Goal: Communication & Community: Answer question/provide support

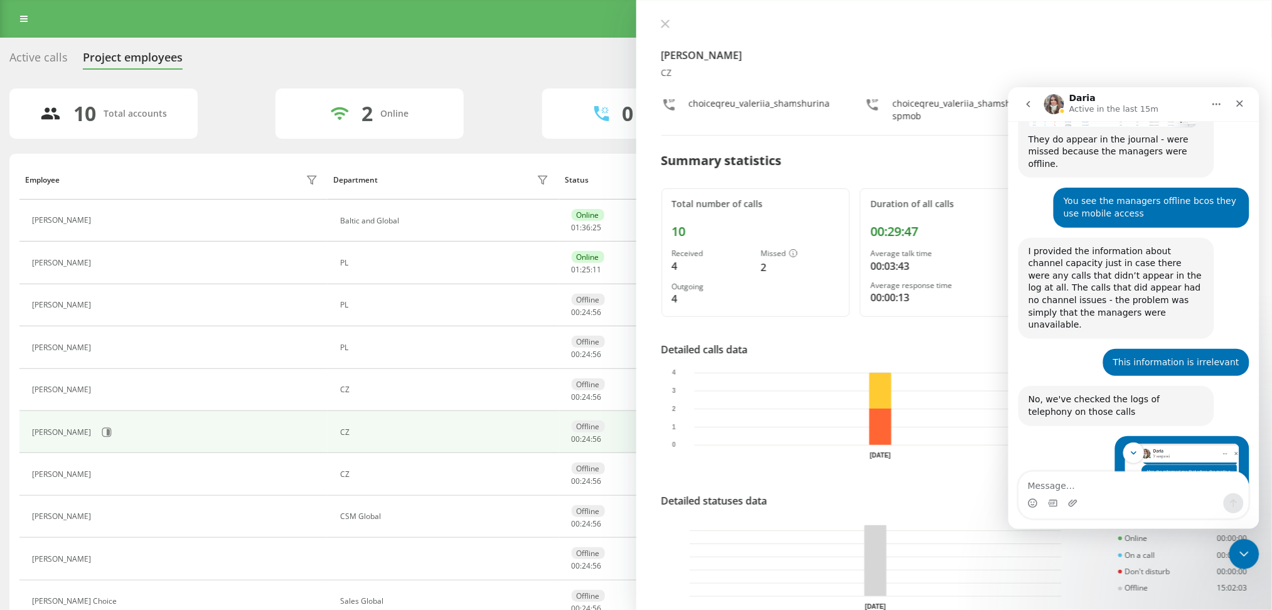
scroll to position [4497, 0]
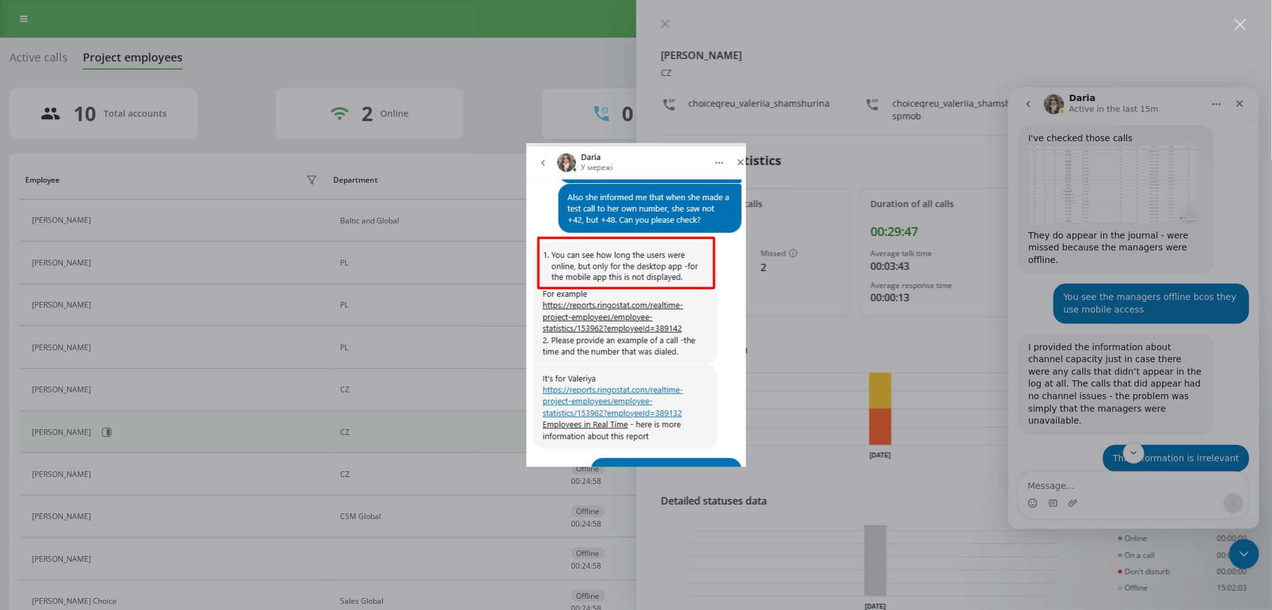
click at [898, 356] on div "Месенджер Intercom" at bounding box center [636, 305] width 1272 height 610
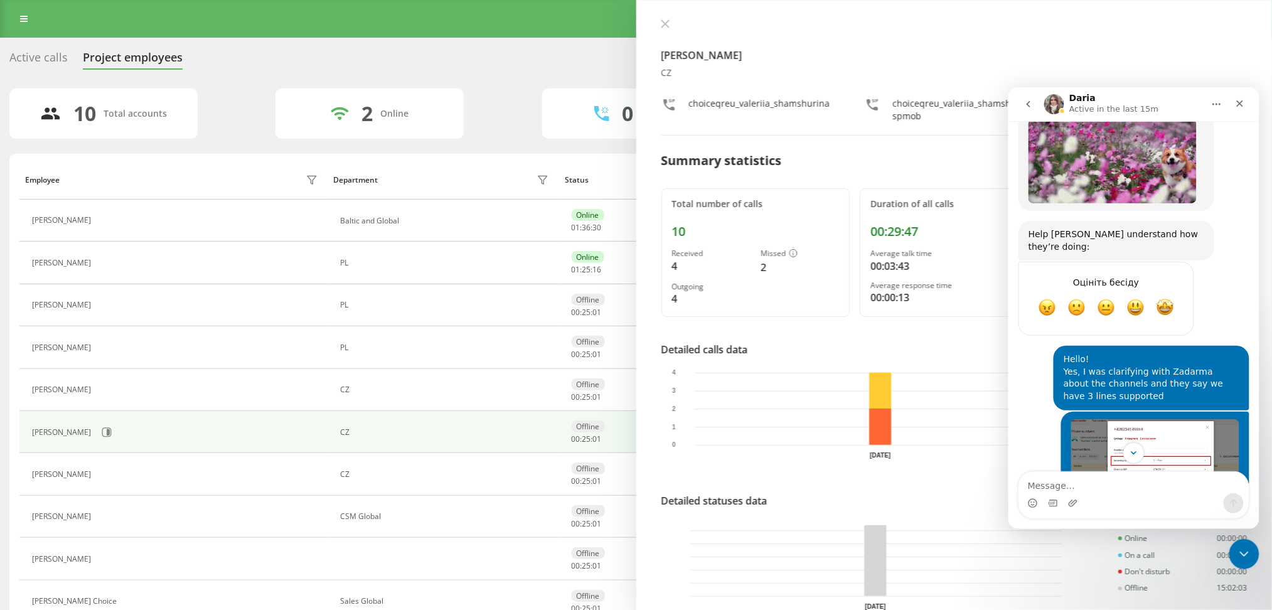
scroll to position [3158, 0]
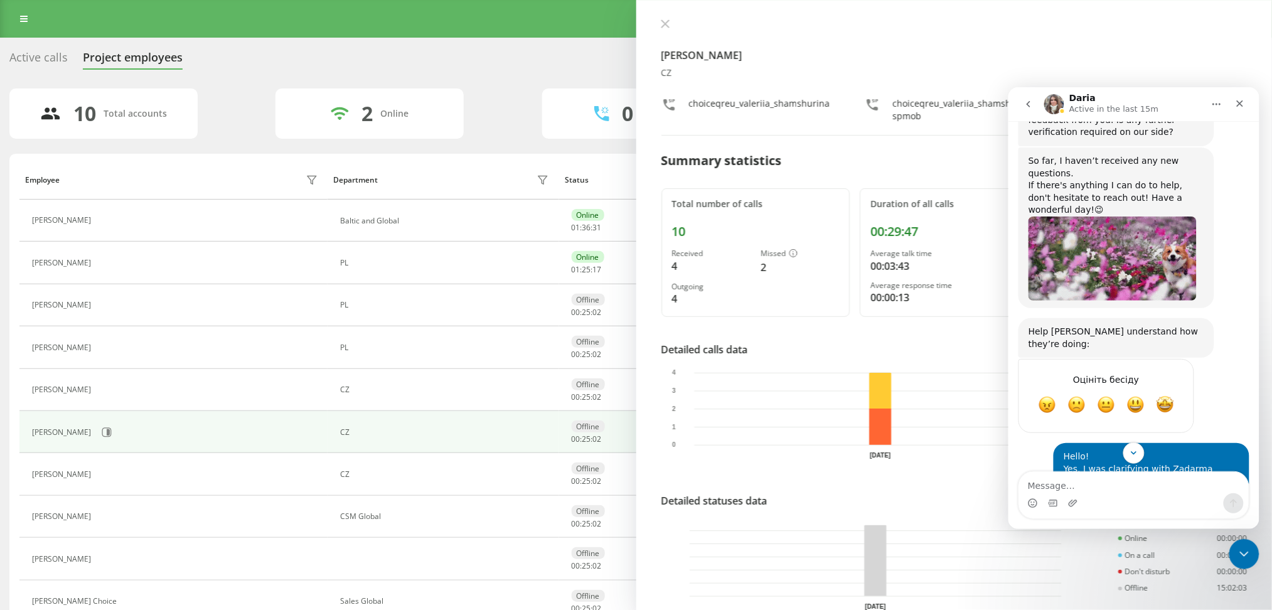
click at [1147, 516] on img "Jane каже…" at bounding box center [1155, 568] width 168 height 105
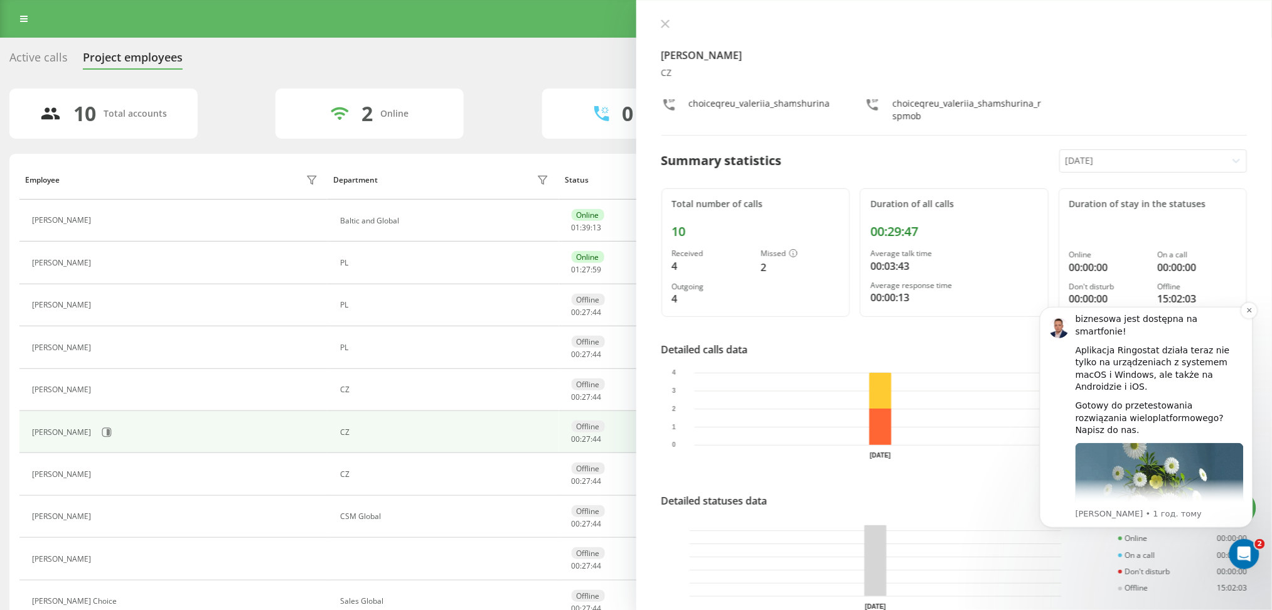
scroll to position [0, 0]
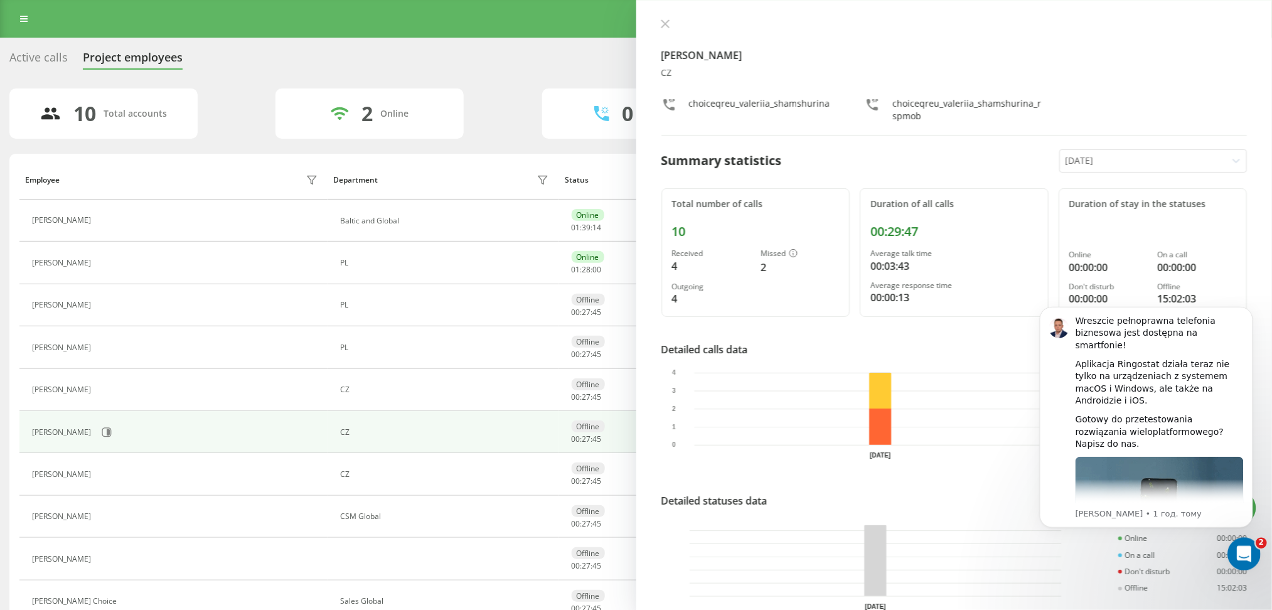
click at [1245, 559] on icon "Відкрити програму для спілкування Intercom" at bounding box center [1242, 552] width 21 height 21
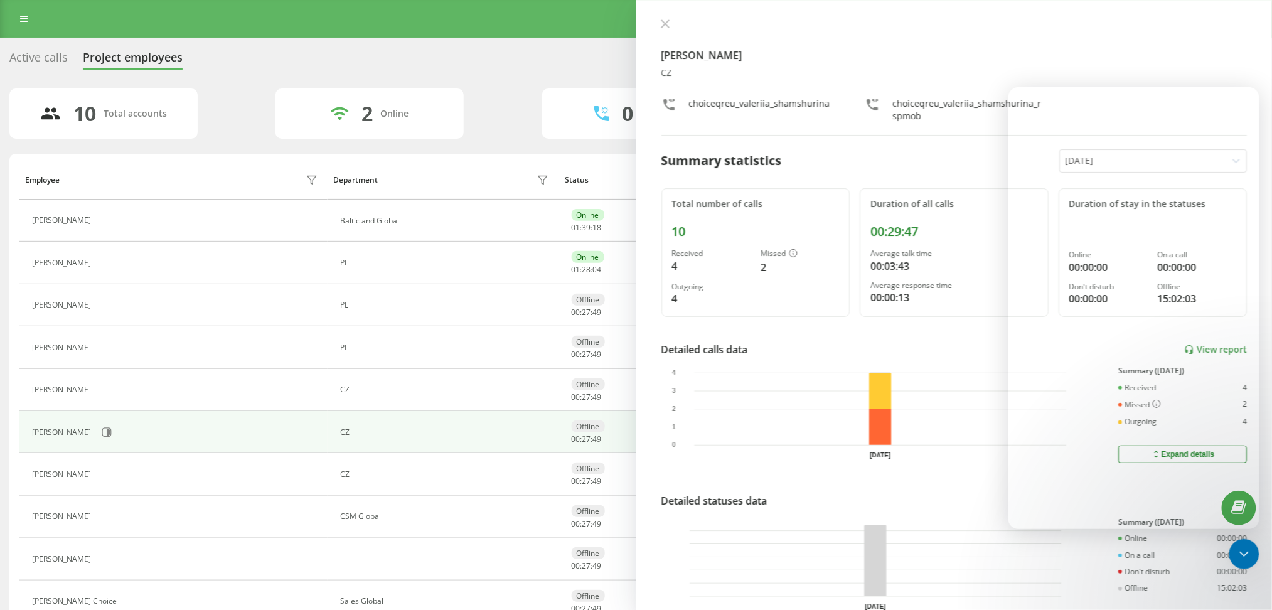
scroll to position [5154, 0]
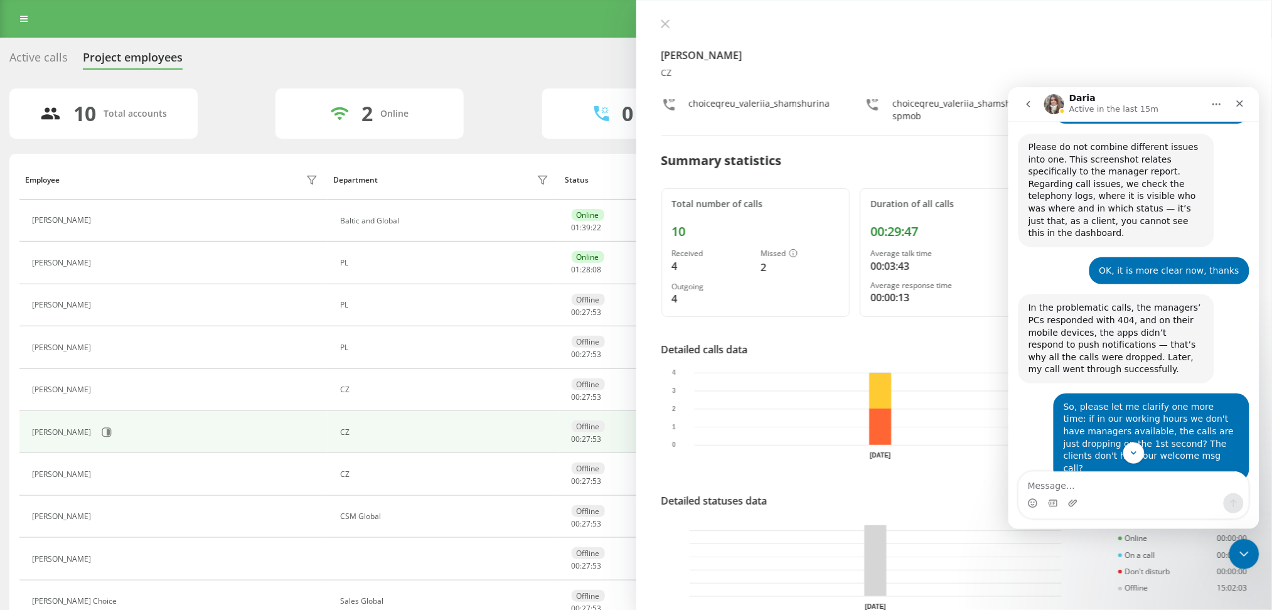
drag, startPoint x: 1026, startPoint y: 191, endPoint x: 1117, endPoint y: 196, distance: 91.8
click at [1117, 491] on div "Yes, in this case - that’s correct, because: You have set not a welcome message…" at bounding box center [1116, 617] width 196 height 252
click at [1114, 524] on li "You have set not a welcome message, but background music, which only plays if t…" at bounding box center [1120, 547] width 166 height 46
drag, startPoint x: 1027, startPoint y: 188, endPoint x: 1199, endPoint y: 348, distance: 234.5
click at [1199, 499] on div "Yes, in this case - that’s correct, because: You have set not a welcome message…" at bounding box center [1116, 617] width 176 height 237
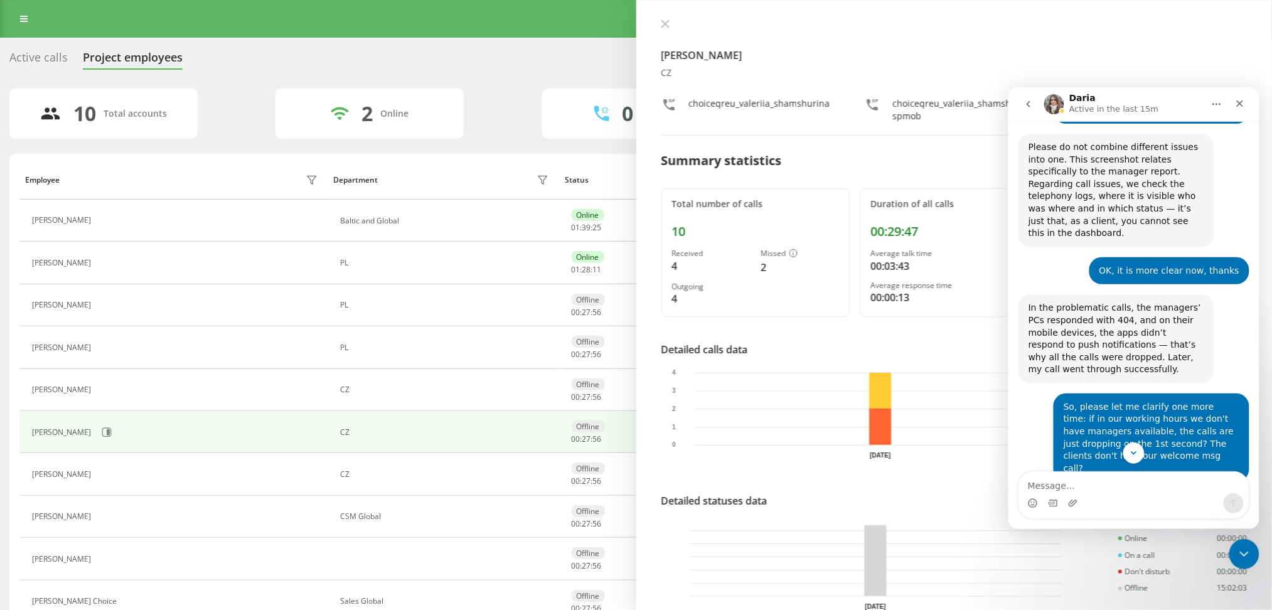
copy div "You have set not a welcome message, but background music, which only plays if t…"
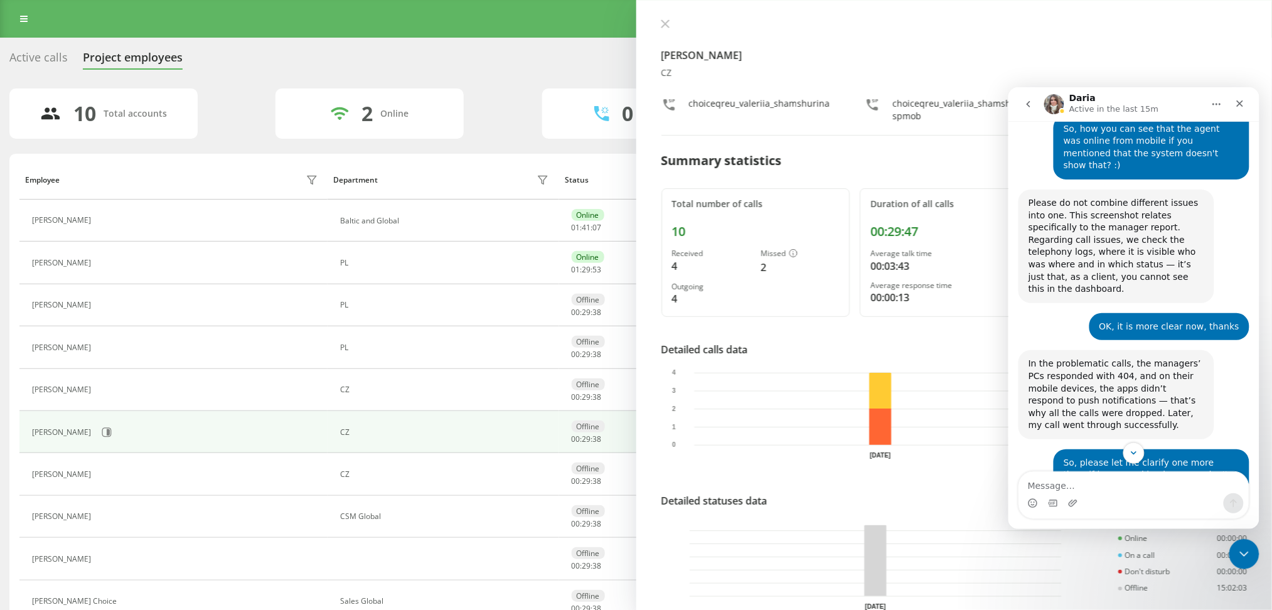
scroll to position [5070, 0]
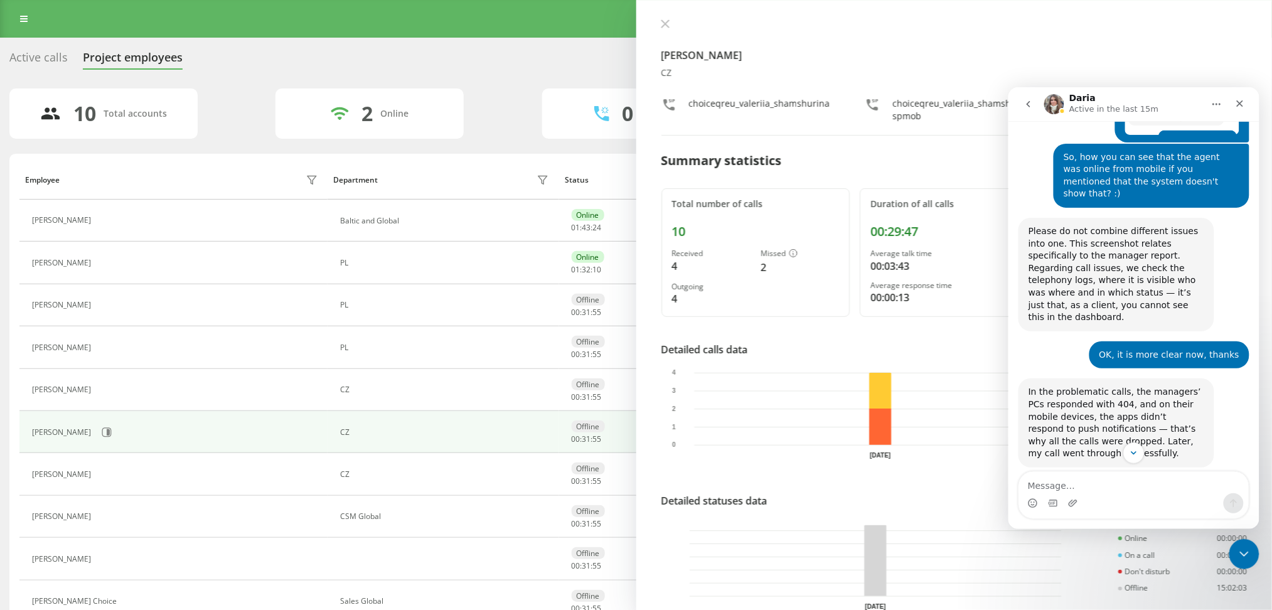
drag, startPoint x: 1051, startPoint y: 411, endPoint x: 1077, endPoint y: 421, distance: 28.2
copy li "enable a call queue to keep the client on the line"
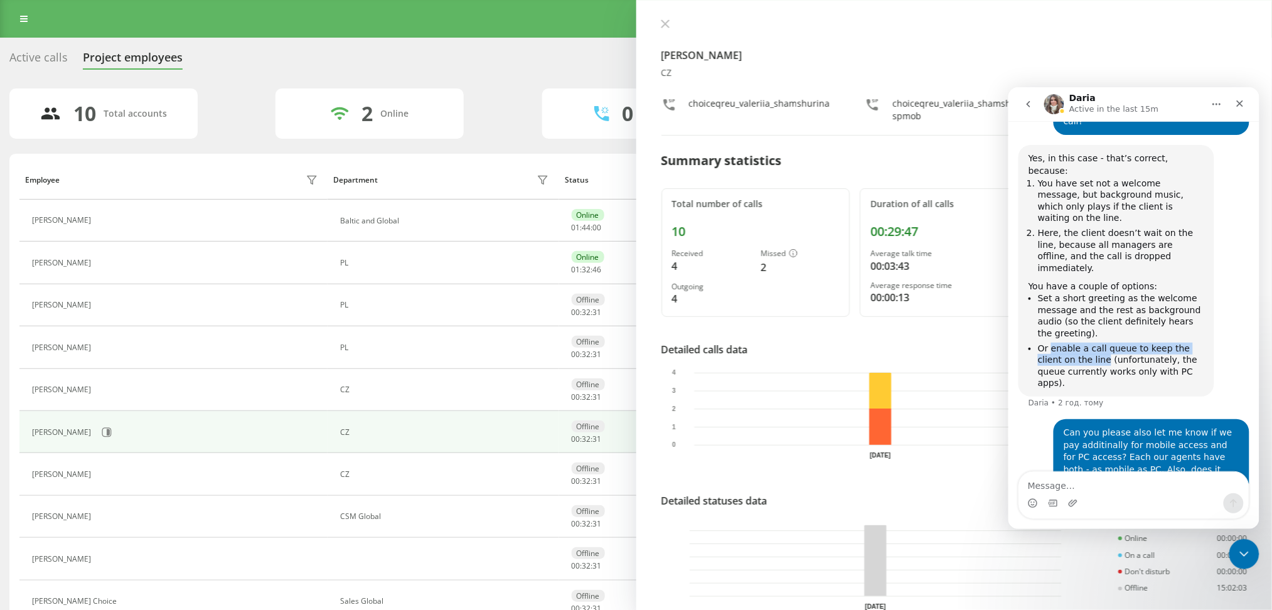
scroll to position [5501, 0]
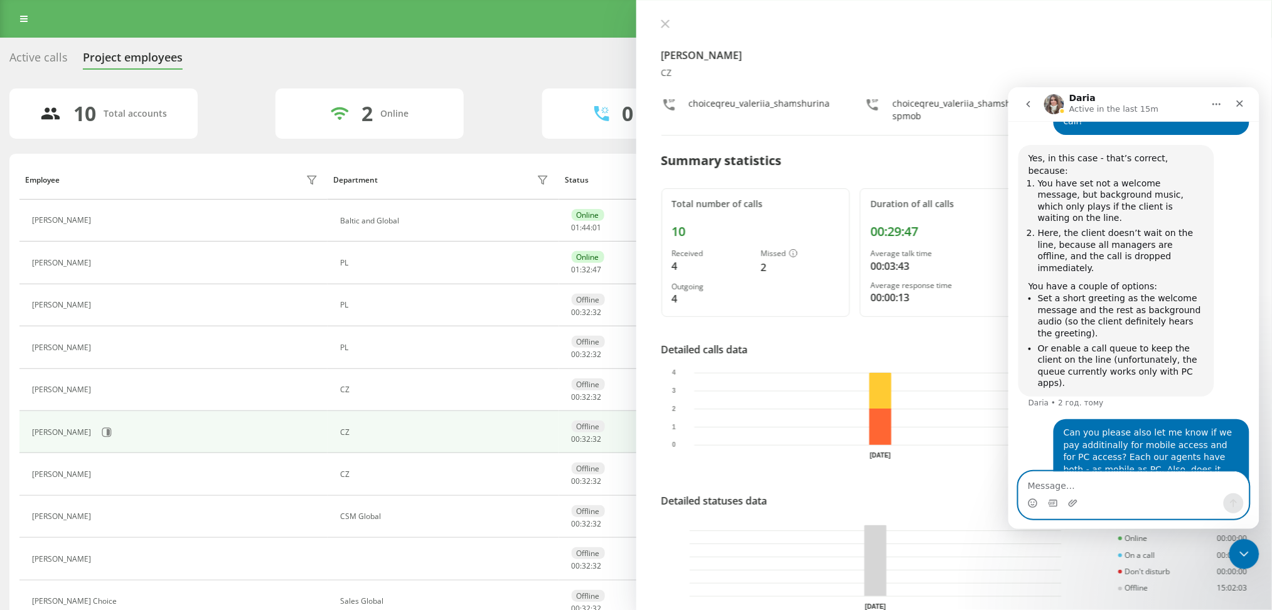
click at [1047, 488] on textarea "Message…" at bounding box center [1134, 481] width 230 height 21
type textarea "Thanks. Is it done for all the numbers?"
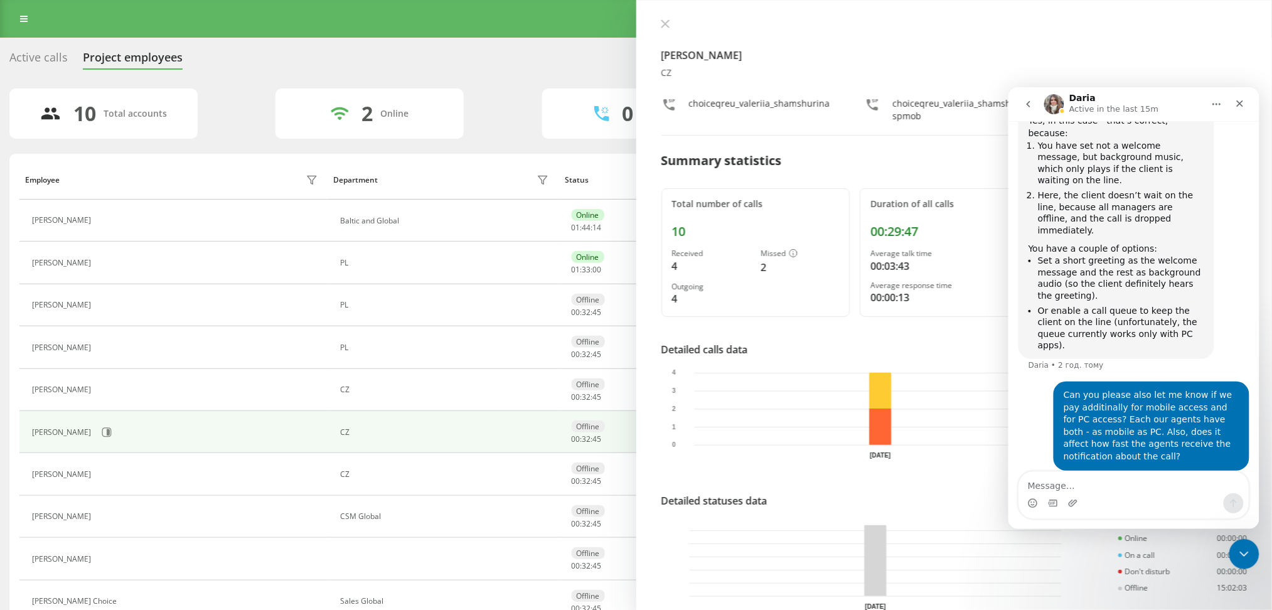
drag, startPoint x: 1028, startPoint y: 297, endPoint x: 1175, endPoint y: 318, distance: 148.3
copy div "We can configure the first block as a queue on PC, and the second block to ring…"
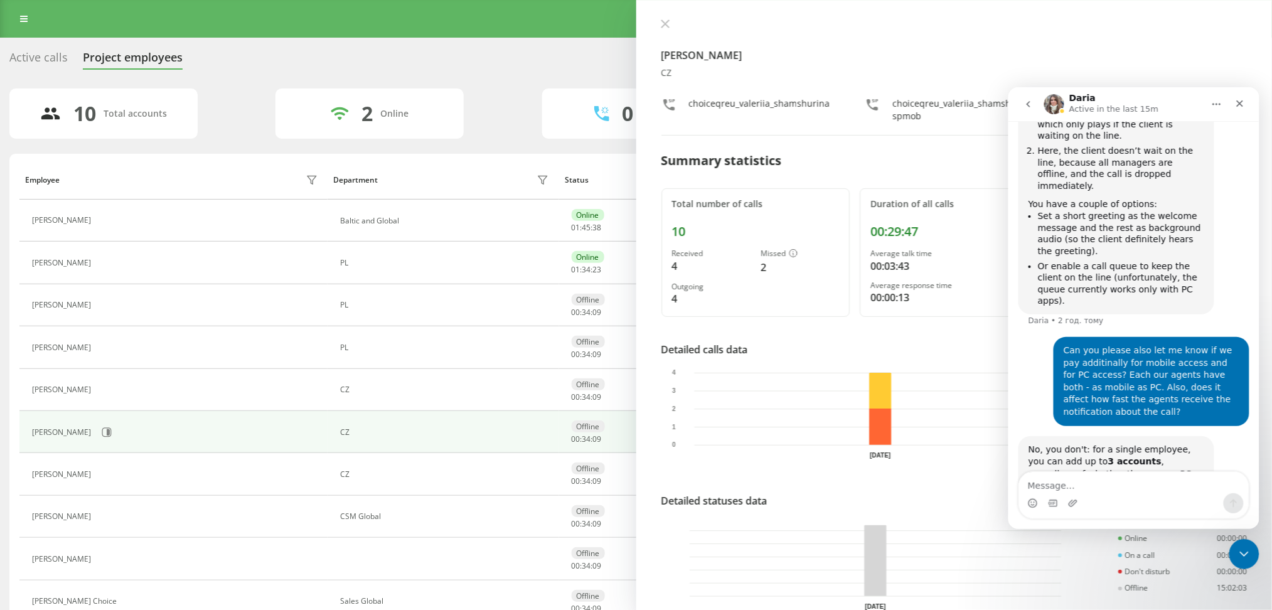
scroll to position [5601, 0]
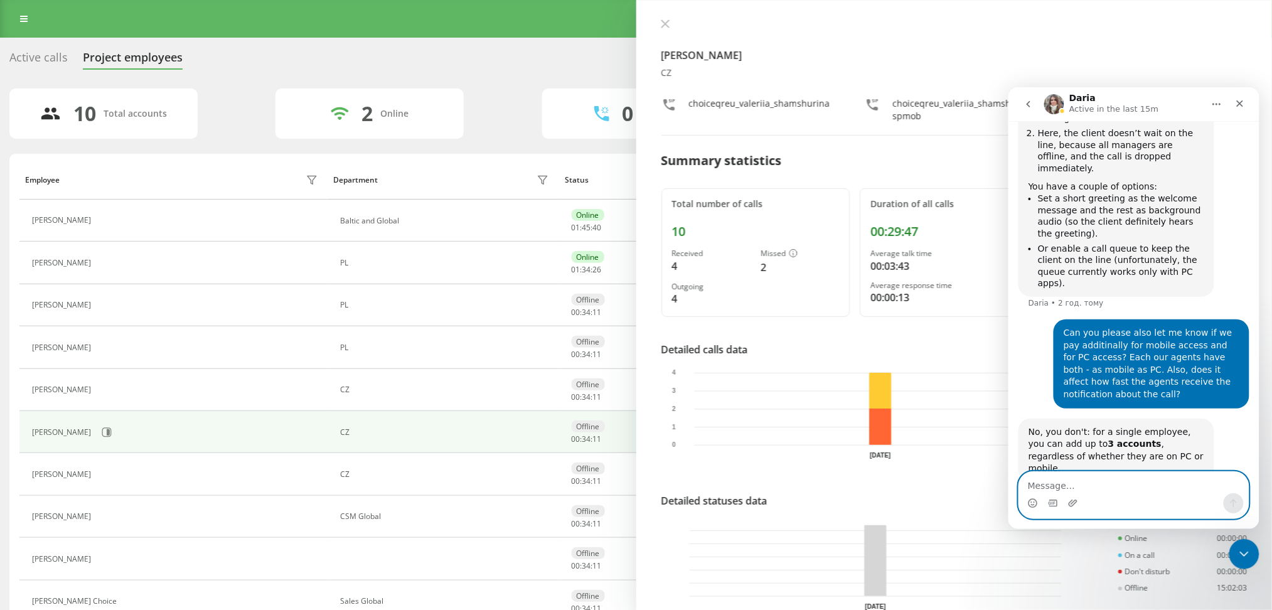
click at [1051, 474] on textarea "Message…" at bounding box center [1134, 481] width 230 height 21
type textarea "Thanks"
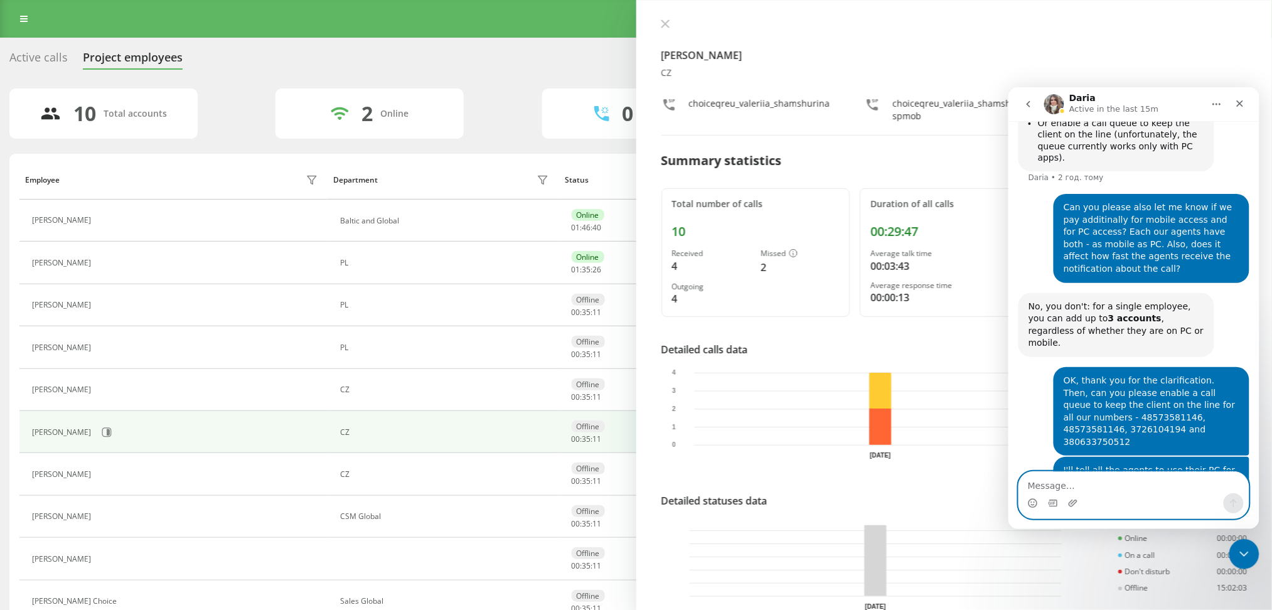
scroll to position [5732, 0]
